Goal: Information Seeking & Learning: Learn about a topic

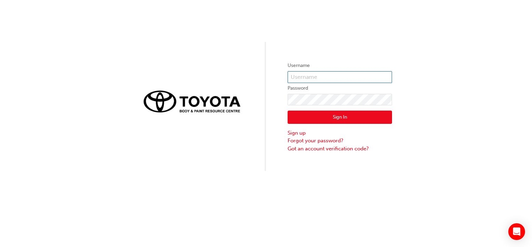
click at [329, 80] on input "text" at bounding box center [340, 77] width 105 height 12
click at [305, 54] on div "Username Password Sign In Sign up Forgot your password? Got an account verifica…" at bounding box center [266, 85] width 532 height 171
click at [328, 76] on input "text" at bounding box center [340, 77] width 105 height 12
click at [408, 69] on div "Username Password Sign In Sign up Forgot your password? Got an account verifica…" at bounding box center [266, 85] width 532 height 171
click at [307, 77] on input "text" at bounding box center [340, 77] width 105 height 12
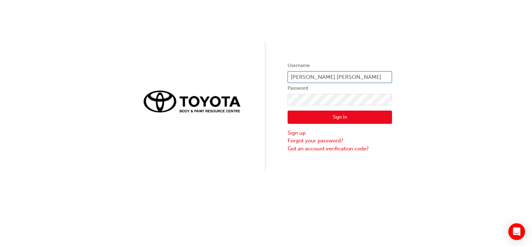
type input "marcus.mcallister"
click button "Sign In" at bounding box center [340, 116] width 105 height 13
click at [344, 75] on input "text" at bounding box center [340, 77] width 105 height 12
click at [344, 50] on div "Username Password Sign In Sign up Forgot your password? Got an account verifica…" at bounding box center [266, 85] width 532 height 171
click at [320, 81] on input "text" at bounding box center [340, 77] width 105 height 12
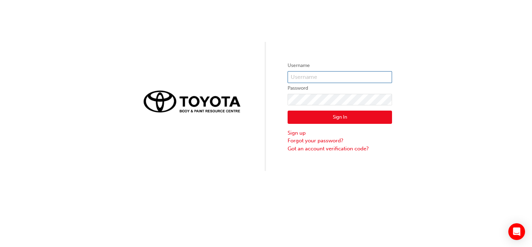
click at [375, 76] on input "text" at bounding box center [340, 77] width 105 height 12
click at [390, 59] on div "Username Password Sign In Sign up Forgot your password? Got an account verifica…" at bounding box center [266, 85] width 532 height 171
click at [360, 78] on input "text" at bounding box center [340, 77] width 105 height 12
click at [446, 75] on div "Username Password Sign In Sign up Forgot your password? Got an account verifica…" at bounding box center [266, 85] width 532 height 171
click at [361, 80] on input "text" at bounding box center [340, 77] width 105 height 12
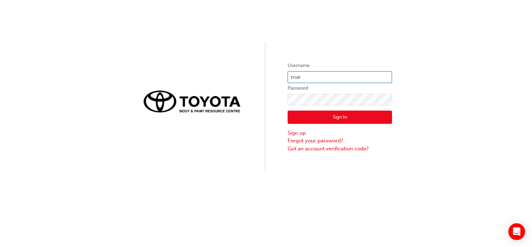
type input "[PERSON_NAME].[PERSON_NAME]"
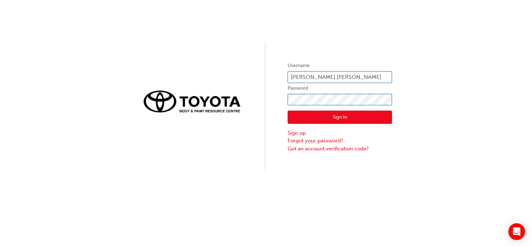
click button "Sign In" at bounding box center [340, 116] width 105 height 13
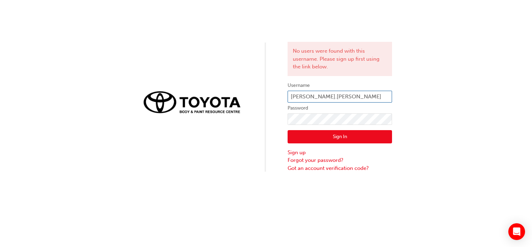
drag, startPoint x: 322, startPoint y: 98, endPoint x: 311, endPoint y: 98, distance: 10.5
click at [311, 98] on input "[PERSON_NAME].[PERSON_NAME]" at bounding box center [340, 97] width 105 height 12
click at [333, 97] on input "[PERSON_NAME].[PERSON_NAME]" at bounding box center [340, 97] width 105 height 12
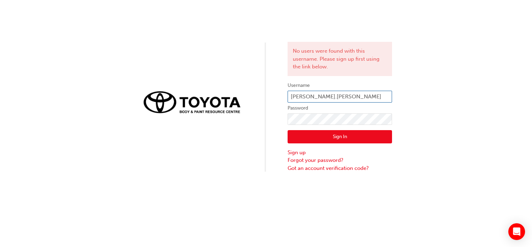
click at [333, 97] on input "[PERSON_NAME].[PERSON_NAME]" at bounding box center [340, 97] width 105 height 12
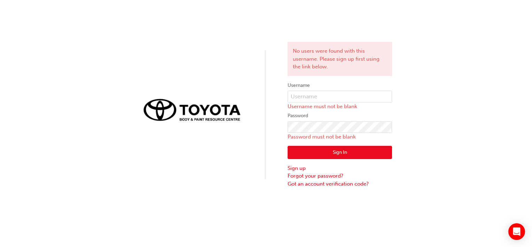
click at [402, 106] on div "No users were found with this username. Please sign up first using the link bel…" at bounding box center [266, 93] width 532 height 187
click at [383, 101] on input "text" at bounding box center [340, 97] width 105 height 12
click at [415, 44] on div "No users were found with this username. Please sign up first using the link bel…" at bounding box center [266, 93] width 532 height 187
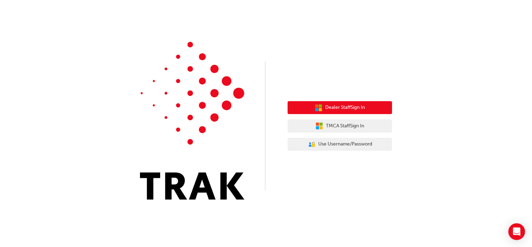
click at [346, 113] on button "Dealer Staff Sign In" at bounding box center [340, 107] width 105 height 13
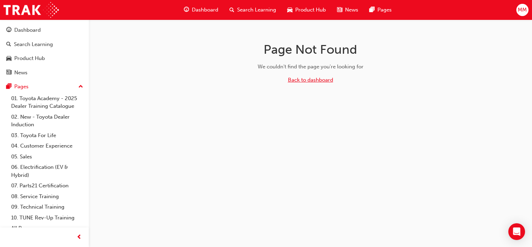
click at [308, 79] on link "Back to dashboard" at bounding box center [310, 80] width 45 height 6
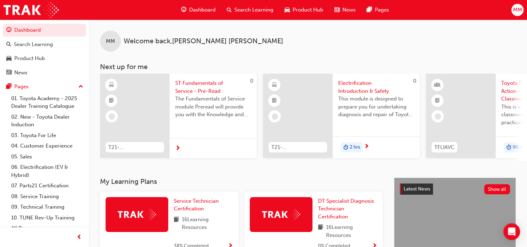
click at [173, 147] on div at bounding box center [213, 148] width 87 height 20
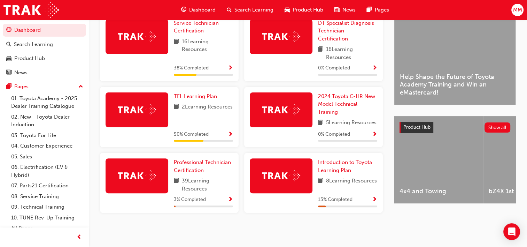
scroll to position [153, 0]
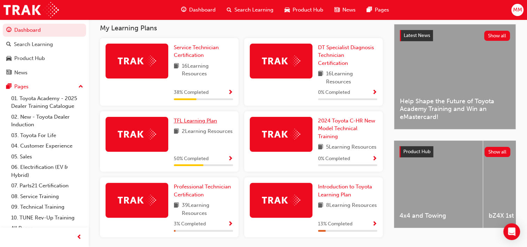
click at [192, 123] on span "TFL Learning Plan" at bounding box center [195, 120] width 43 height 6
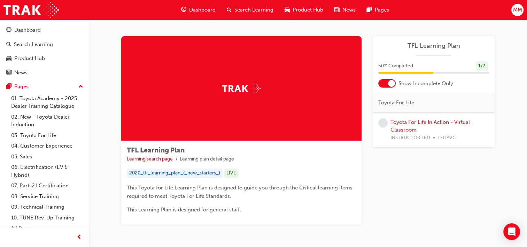
scroll to position [28, 0]
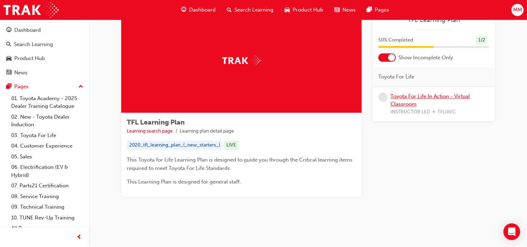
click at [404, 104] on link "Toyota For Life In Action - Virtual Classroom" at bounding box center [430, 100] width 79 height 14
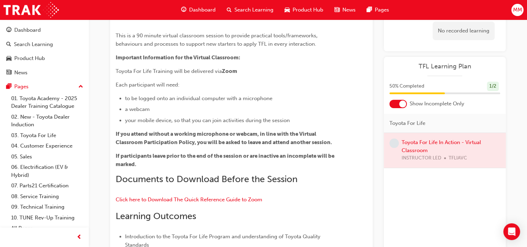
scroll to position [49, 0]
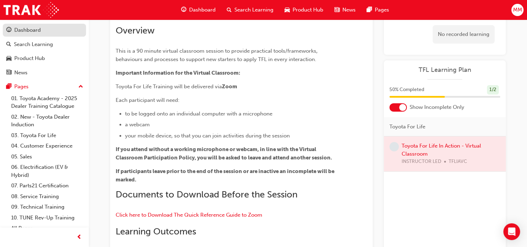
click at [49, 30] on div "Dashboard" at bounding box center [44, 30] width 76 height 9
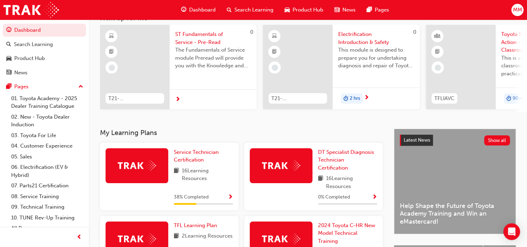
scroll to position [106, 0]
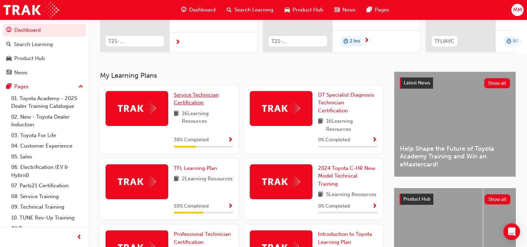
click at [194, 103] on span "Service Technician Certification" at bounding box center [196, 99] width 45 height 14
